Goal: Task Accomplishment & Management: Complete application form

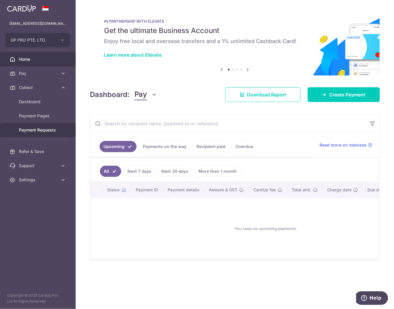
click at [45, 131] on span "Payment Requests" at bounding box center [38, 130] width 39 height 6
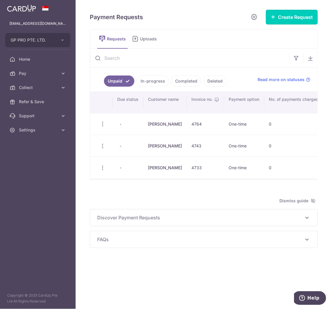
drag, startPoint x: 275, startPoint y: 21, endPoint x: 273, endPoint y: 25, distance: 3.5
click at [275, 21] on button "Create Request" at bounding box center [292, 17] width 52 height 15
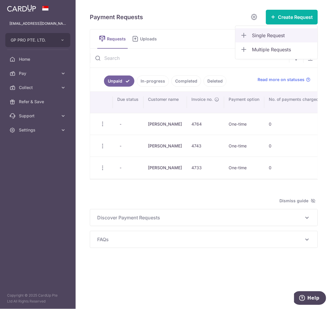
click at [270, 33] on span "Single Request" at bounding box center [282, 35] width 61 height 7
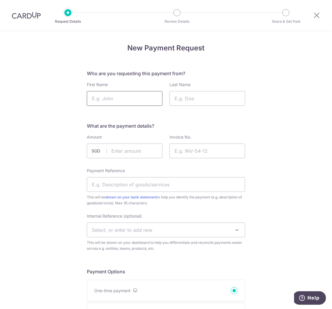
click at [107, 99] on input "First Name" at bounding box center [125, 98] width 76 height 15
type input "Joi"
type input "Chua"
type input "425.10"
click at [207, 146] on input "Invoice No." at bounding box center [208, 151] width 76 height 15
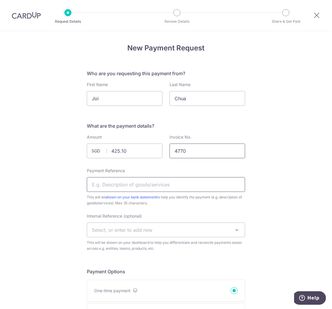
type input "4770"
click at [123, 184] on input "Payment Reference" at bounding box center [166, 184] width 158 height 15
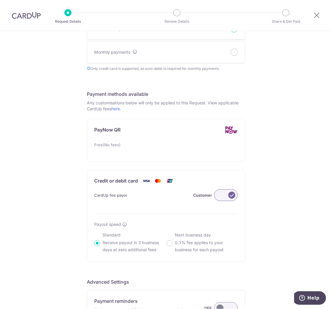
type input "Valley 175 4770"
click at [227, 199] on label at bounding box center [226, 196] width 24 height 12
click at [0, 0] on input "Customer" at bounding box center [0, 0] width 0 height 0
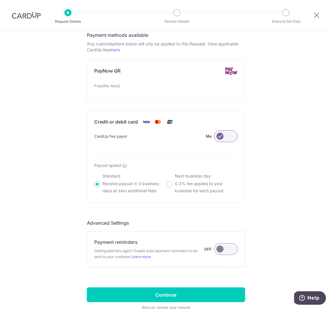
scroll to position [358, 0]
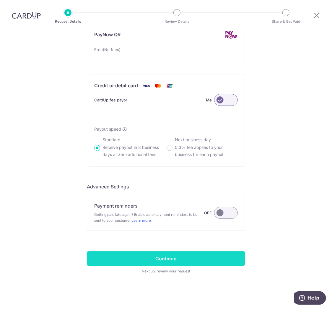
click at [171, 259] on input "Continue" at bounding box center [166, 259] width 158 height 15
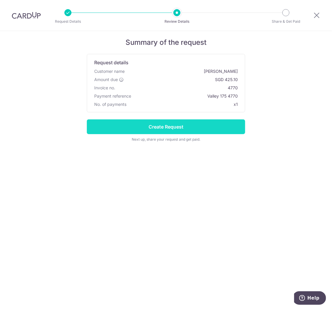
click at [193, 131] on input "Create Request" at bounding box center [166, 127] width 158 height 15
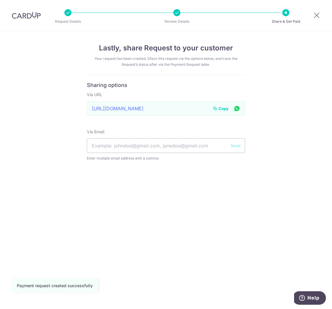
click at [223, 109] on span "Copy" at bounding box center [224, 109] width 10 height 6
click at [319, 13] on icon at bounding box center [316, 15] width 7 height 7
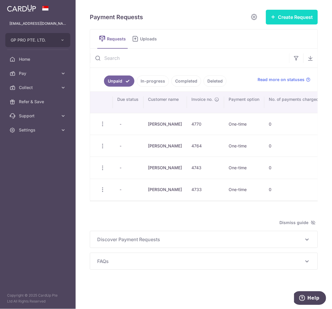
click at [279, 12] on button "Create Request" at bounding box center [292, 17] width 52 height 15
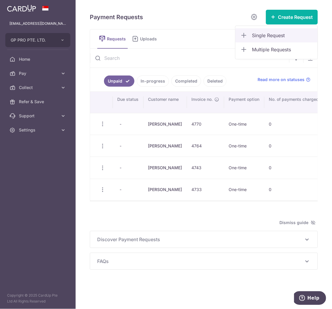
click at [266, 36] on span "Single Request" at bounding box center [282, 35] width 61 height 7
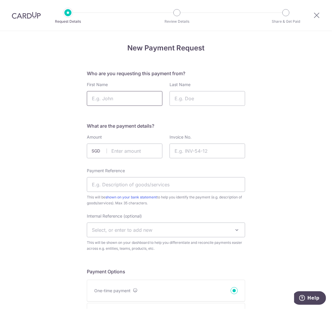
click at [133, 101] on input "First Name" at bounding box center [125, 98] width 76 height 15
type input "Brian"
click at [203, 101] on input "Last Name" at bounding box center [208, 98] width 76 height 15
type input "Chung"
click at [144, 147] on input "text" at bounding box center [125, 151] width 76 height 15
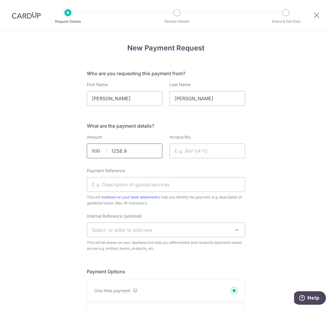
type input "1258.95"
type input "4769"
click at [167, 184] on input "Payment Reference" at bounding box center [166, 184] width 158 height 15
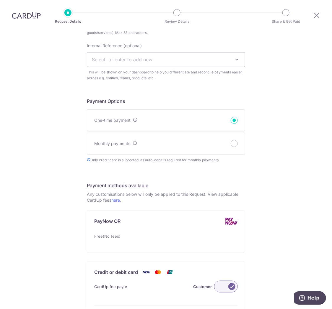
scroll to position [164, 0]
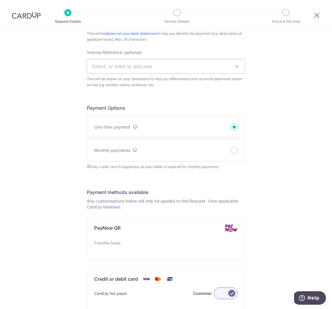
type input "Valley 175 4769"
drag, startPoint x: 218, startPoint y: 285, endPoint x: 219, endPoint y: 289, distance: 4.6
click at [218, 288] on div "Credit or debit card CardUp fee payor Customer Payout speed Standard Receive pa…" at bounding box center [166, 314] width 158 height 92
click at [219, 293] on label at bounding box center [226, 294] width 24 height 12
click at [0, 0] on input "Customer" at bounding box center [0, 0] width 0 height 0
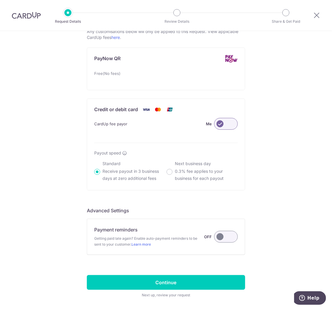
scroll to position [358, 0]
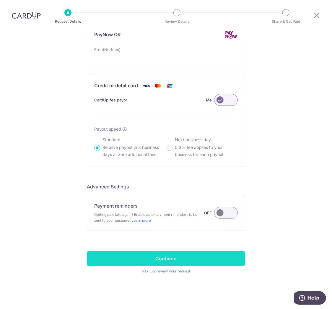
click at [200, 255] on input "Continue" at bounding box center [166, 259] width 158 height 15
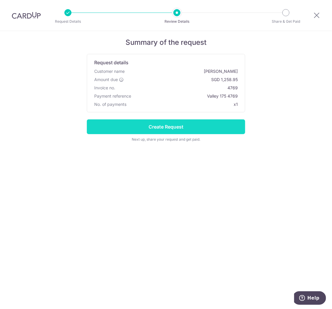
click at [179, 123] on input "Create Request" at bounding box center [166, 127] width 158 height 15
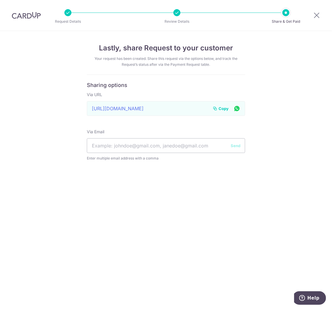
click at [219, 108] on span "Copy" at bounding box center [224, 109] width 10 height 6
click at [316, 19] on div at bounding box center [316, 15] width 31 height 31
click at [316, 17] on icon at bounding box center [316, 15] width 7 height 7
